Goal: Find specific page/section: Find specific page/section

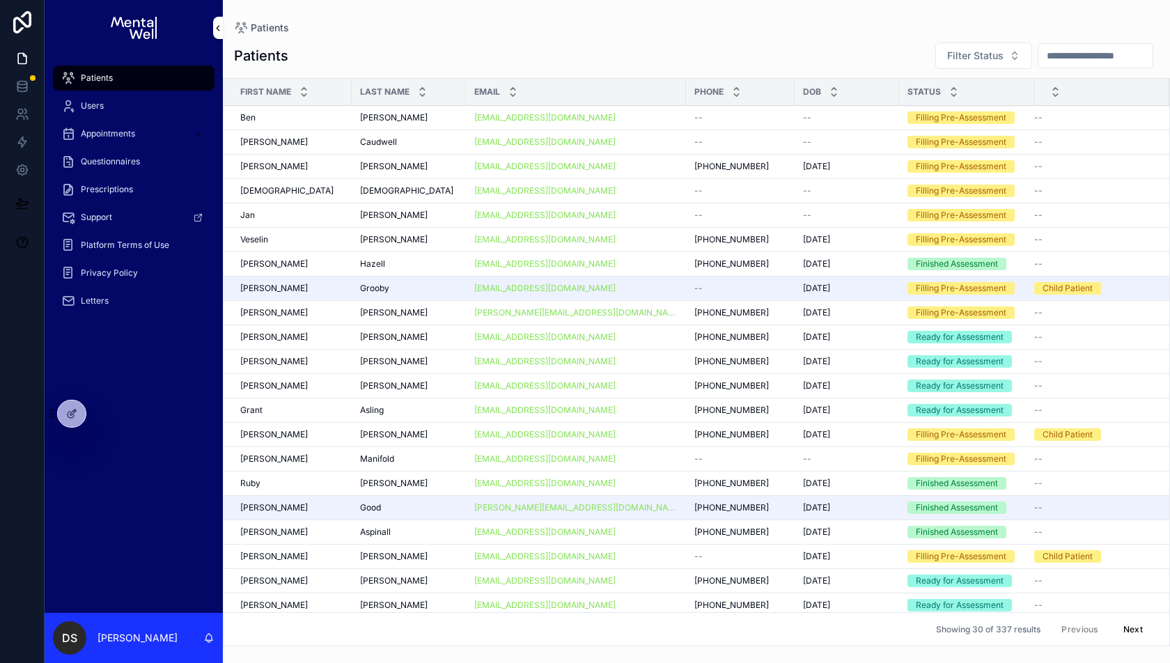
click at [70, 631] on span "DS" at bounding box center [69, 638] width 15 height 17
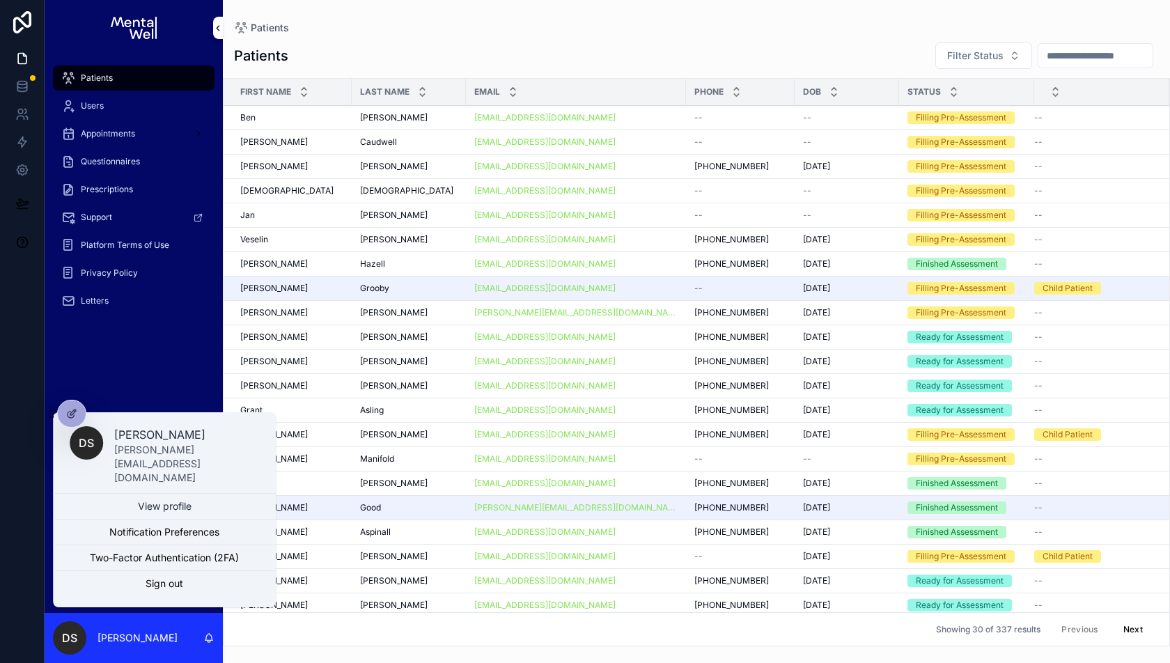
click at [133, 401] on div "Patients Users Appointments Questionnaires Prescriptions Support Platform Terms…" at bounding box center [134, 334] width 178 height 557
